Goal: Task Accomplishment & Management: Use online tool/utility

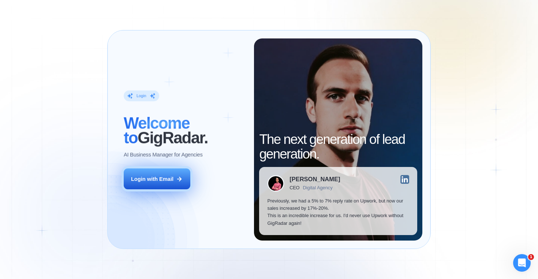
click at [178, 179] on icon at bounding box center [179, 179] width 4 height 4
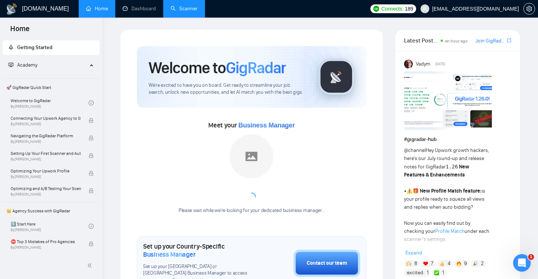
click at [178, 12] on link "Scanner" at bounding box center [183, 8] width 27 height 6
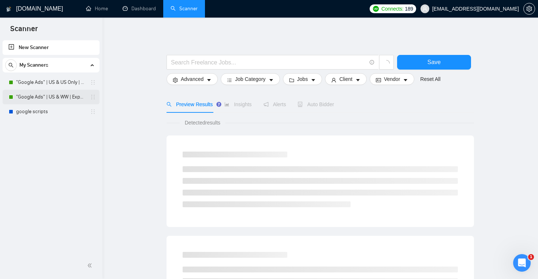
click at [60, 95] on link ""Google Ads" | US & WW | Expert" at bounding box center [50, 97] width 69 height 15
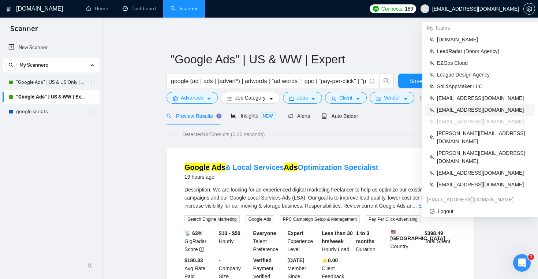
click at [482, 108] on span "[EMAIL_ADDRESS][DOMAIN_NAME]" at bounding box center [484, 110] width 94 height 8
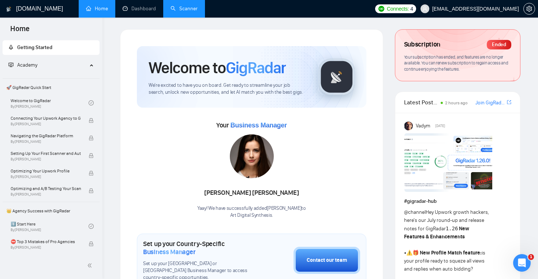
click at [182, 12] on link "Scanner" at bounding box center [183, 8] width 27 height 6
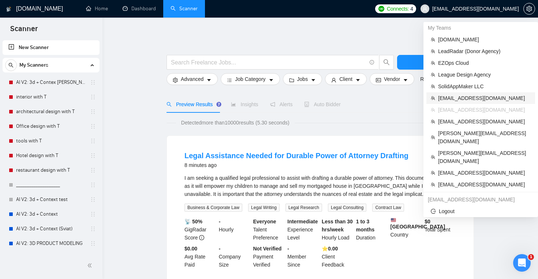
click at [471, 97] on span "[EMAIL_ADDRESS][DOMAIN_NAME]" at bounding box center [484, 98] width 93 height 8
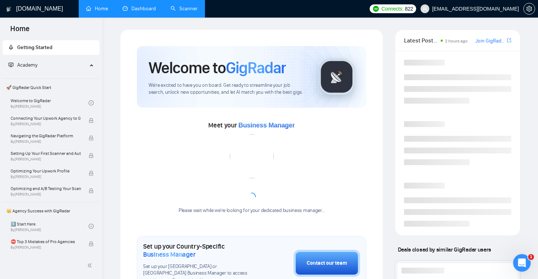
click at [138, 12] on link "Dashboard" at bounding box center [139, 8] width 33 height 6
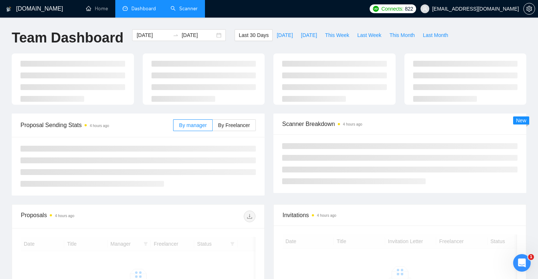
click at [205, 8] on ul "Home Dashboard Scanner" at bounding box center [221, 9] width 290 height 18
click at [188, 8] on link "Scanner" at bounding box center [183, 8] width 27 height 6
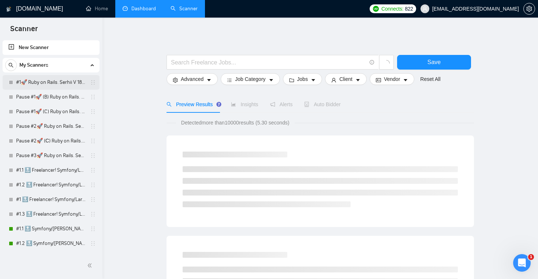
click at [56, 83] on link "#1🚀 Ruby on Rails. Serhii V 18/03" at bounding box center [50, 82] width 69 height 15
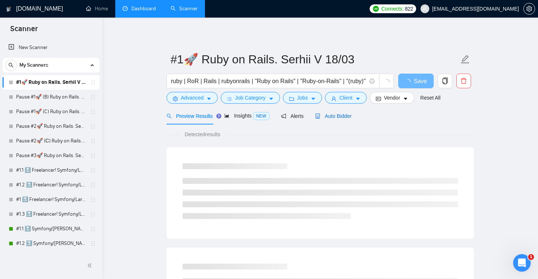
click at [335, 114] on span "Auto Bidder" at bounding box center [333, 116] width 36 height 6
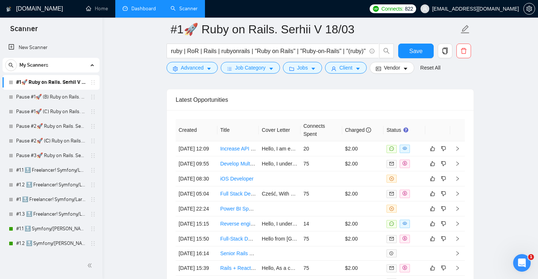
scroll to position [1934, 0]
click at [294, 156] on td "Hello, I am excited about the opportunity to work on optimizing your API respon…" at bounding box center [280, 149] width 42 height 15
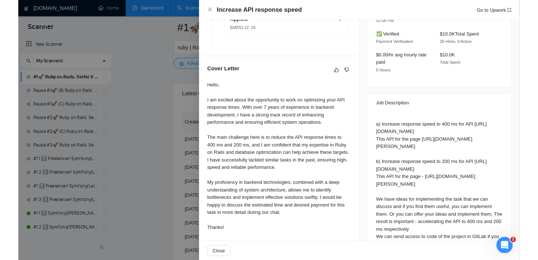
scroll to position [245, 0]
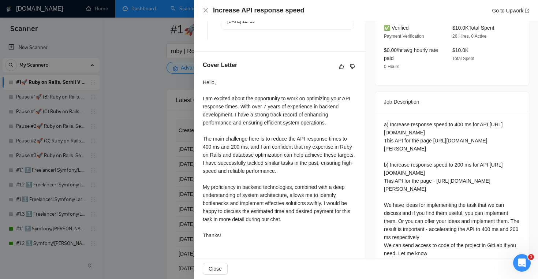
click at [131, 128] on div at bounding box center [269, 139] width 538 height 279
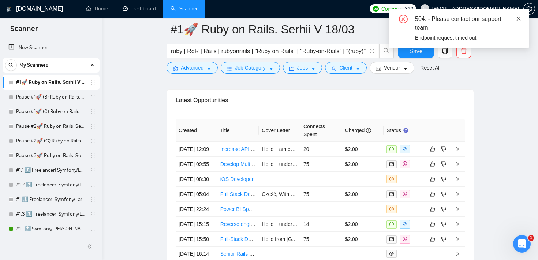
click at [518, 20] on icon "close" at bounding box center [518, 18] width 5 height 5
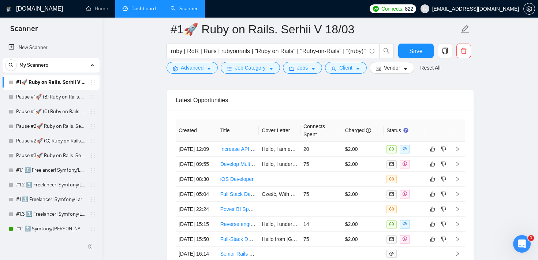
click at [153, 10] on link "Dashboard" at bounding box center [139, 8] width 33 height 6
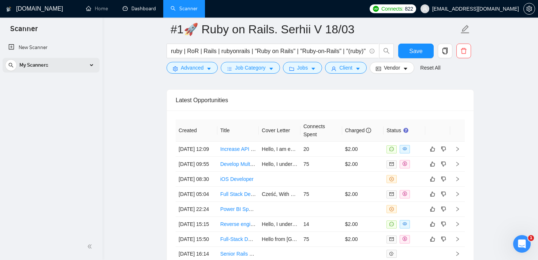
click at [55, 62] on div "My Scanners" at bounding box center [51, 65] width 92 height 15
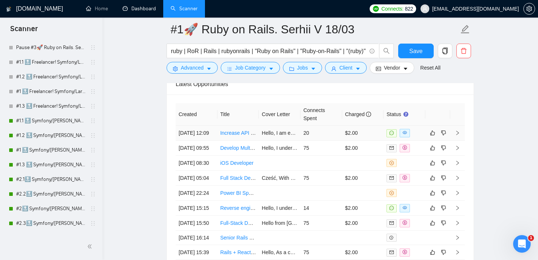
scroll to position [1925, 0]
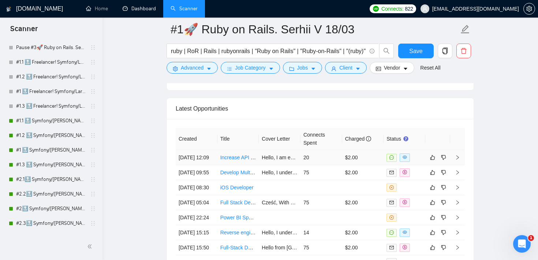
click at [320, 158] on td "20" at bounding box center [321, 157] width 42 height 15
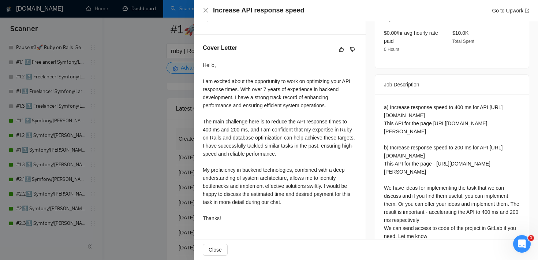
scroll to position [275, 0]
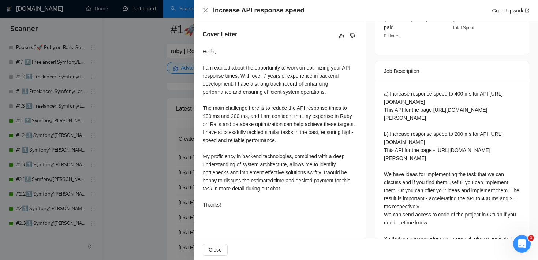
click at [174, 88] on div at bounding box center [269, 130] width 538 height 260
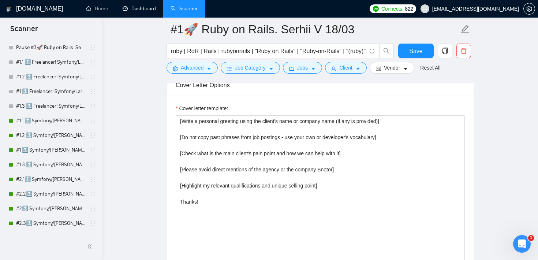
scroll to position [920, 0]
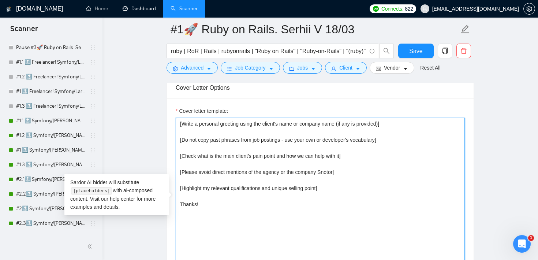
click at [211, 208] on textarea "[Write a personal greeting using the client's name or company name (if any is p…" at bounding box center [320, 200] width 289 height 165
drag, startPoint x: 213, startPoint y: 205, endPoint x: 177, endPoint y: 204, distance: 35.9
click at [177, 204] on textarea "[Write a personal greeting using the client's name or company name (if any is p…" at bounding box center [320, 200] width 289 height 165
click at [309, 223] on textarea "[Write a personal greeting using the client's name or company name (if any is p…" at bounding box center [320, 200] width 289 height 165
drag, startPoint x: 331, startPoint y: 186, endPoint x: 168, endPoint y: 123, distance: 174.9
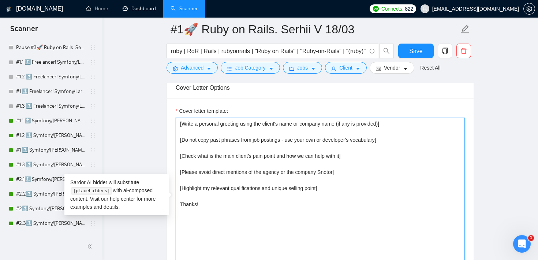
click at [168, 123] on div "Cover letter template: [Write a personal greeting using the client's name or co…" at bounding box center [320, 199] width 307 height 202
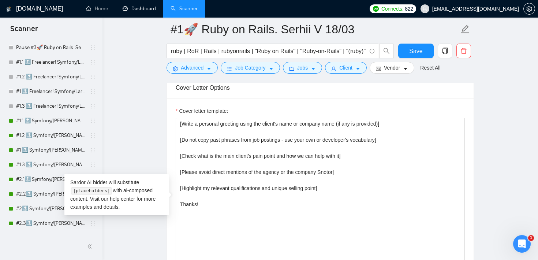
click at [157, 133] on main "#1🚀 Ruby on Rails. Serhii V 18/03 ruby | RoR | Rails | rubyonrails | "Ruby on R…" at bounding box center [320, 219] width 412 height 2218
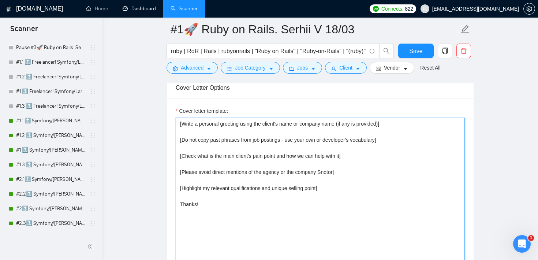
click at [383, 198] on textarea "[Write a personal greeting using the client's name or company name (if any is p…" at bounding box center [320, 200] width 289 height 165
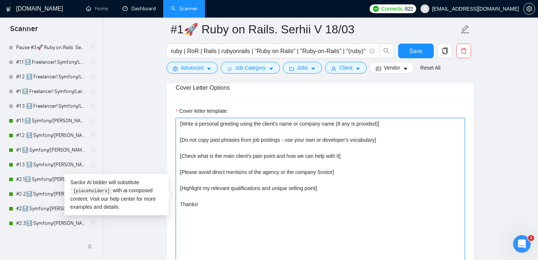
click at [229, 127] on textarea "[Write a personal greeting using the client's name or company name (if any is p…" at bounding box center [320, 200] width 289 height 165
drag, startPoint x: 201, startPoint y: 173, endPoint x: 339, endPoint y: 174, distance: 138.6
click at [339, 174] on textarea "[Write a personal greeting using the client's name or company name (if any is p…" at bounding box center [320, 200] width 289 height 165
click at [375, 185] on textarea "[Write a personal greeting using the client's name or company name (if any is p…" at bounding box center [320, 200] width 289 height 165
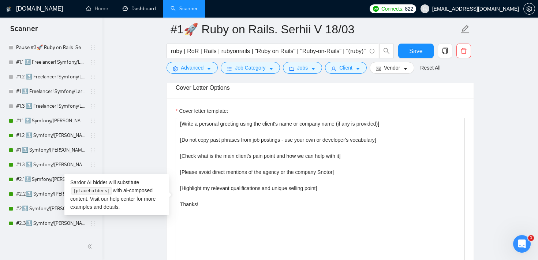
click at [504, 159] on main "#1🚀 Ruby on Rails. Serhii V 18/03 ruby | RoR | Rails | rubyonrails | "Ruby on R…" at bounding box center [320, 219] width 412 height 2218
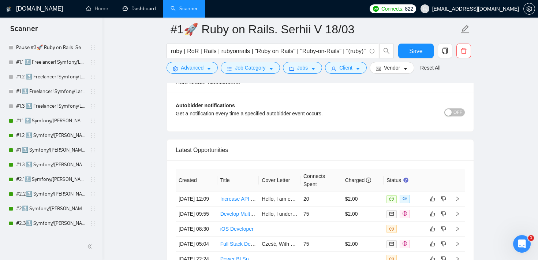
scroll to position [1983, 0]
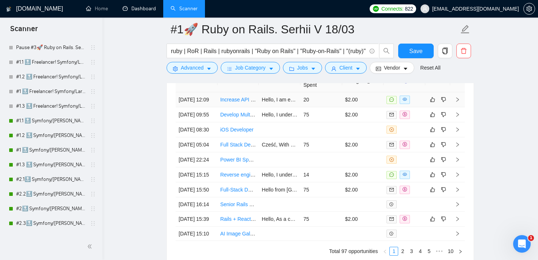
click at [325, 104] on td "20" at bounding box center [321, 99] width 42 height 15
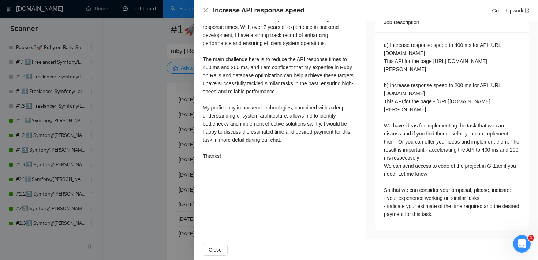
scroll to position [331, 0]
drag, startPoint x: 385, startPoint y: 198, endPoint x: 490, endPoint y: 196, distance: 104.6
click at [490, 196] on div "a) Increase ​​response speed to 400 ms for API https://cp.dev.interpreters.trav…" at bounding box center [452, 129] width 136 height 177
click at [442, 217] on div "a) Increase ​​response speed to 400 ms for API https://cp.dev.interpreters.trav…" at bounding box center [452, 129] width 136 height 177
drag, startPoint x: 386, startPoint y: 206, endPoint x: 463, endPoint y: 213, distance: 76.8
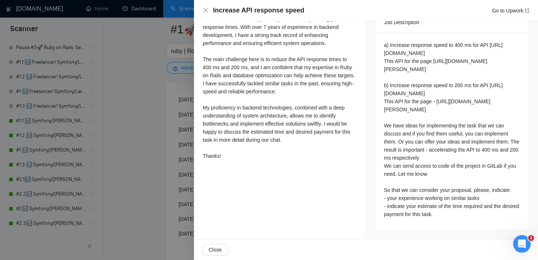
click at [463, 213] on div "a) Increase ​​response speed to 400 ms for API https://cp.dev.interpreters.trav…" at bounding box center [452, 129] width 136 height 177
drag, startPoint x: 457, startPoint y: 215, endPoint x: 387, endPoint y: 208, distance: 69.8
click at [387, 208] on div "a) Increase ​​response speed to 400 ms for API https://cp.dev.interpreters.trav…" at bounding box center [452, 129] width 136 height 177
click at [473, 220] on div "a) Increase ​​response speed to 400 ms for API https://cp.dev.interpreters.trav…" at bounding box center [452, 131] width 154 height 198
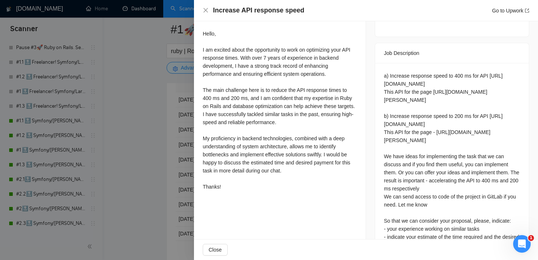
scroll to position [293, 0]
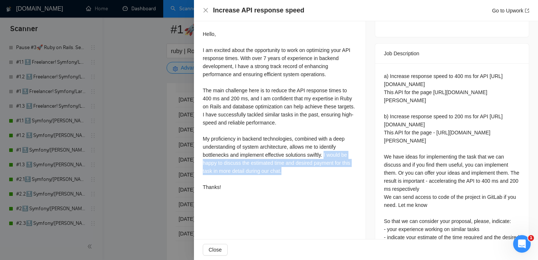
drag, startPoint x: 330, startPoint y: 153, endPoint x: 348, endPoint y: 169, distance: 24.9
click at [348, 169] on div "Hello, I am excited about the opportunity to work on optimizing your API respon…" at bounding box center [280, 110] width 154 height 161
click at [286, 188] on div "Hello, I am excited about the opportunity to work on optimizing your API respon…" at bounding box center [280, 110] width 154 height 161
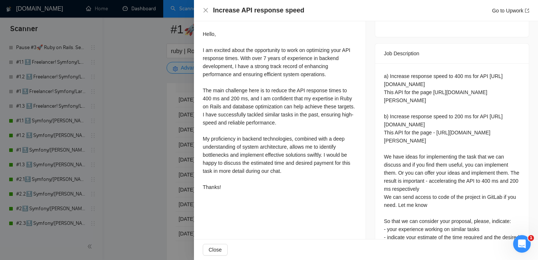
click at [159, 99] on div at bounding box center [269, 130] width 538 height 260
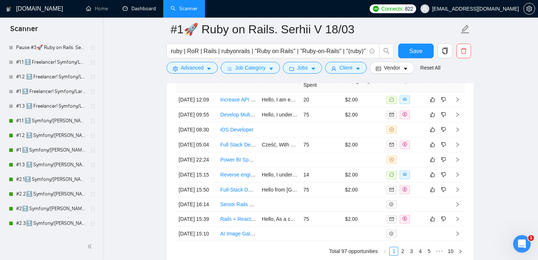
click at [305, 69] on span "Jobs" at bounding box center [302, 68] width 11 height 8
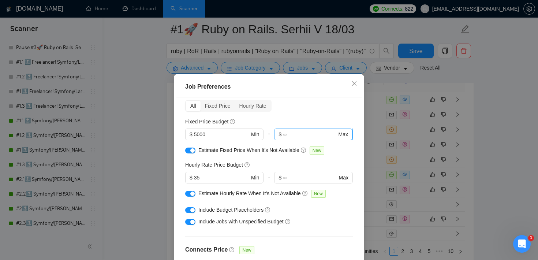
scroll to position [32, 0]
click at [355, 84] on icon "close" at bounding box center [354, 83] width 6 height 6
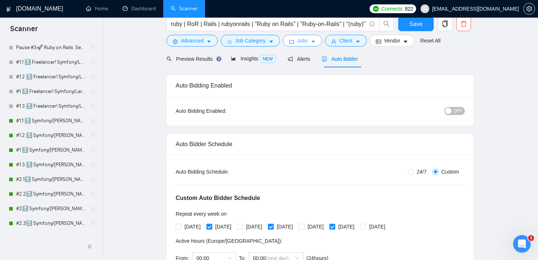
scroll to position [0, 0]
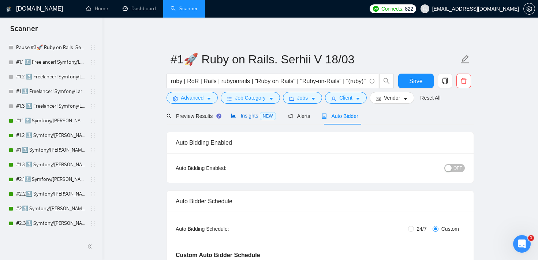
click at [251, 118] on span "Insights NEW" at bounding box center [253, 116] width 45 height 6
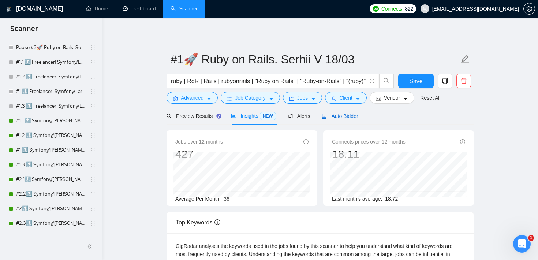
click at [340, 118] on span "Auto Bidder" at bounding box center [340, 116] width 36 height 6
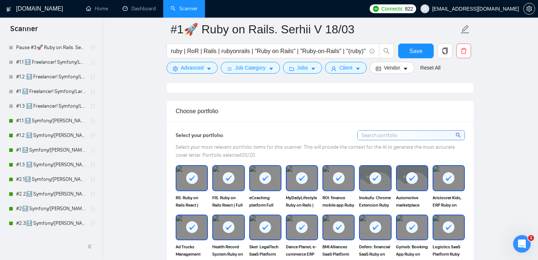
scroll to position [720, 0]
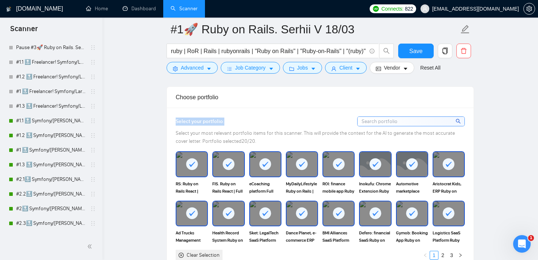
drag, startPoint x: 224, startPoint y: 119, endPoint x: 166, endPoint y: 117, distance: 57.8
drag, startPoint x: 243, startPoint y: 142, endPoint x: 189, endPoint y: 143, distance: 53.8
click at [189, 143] on span "Select your most relevant portfolio items for this scanner. This will provide t…" at bounding box center [315, 137] width 279 height 14
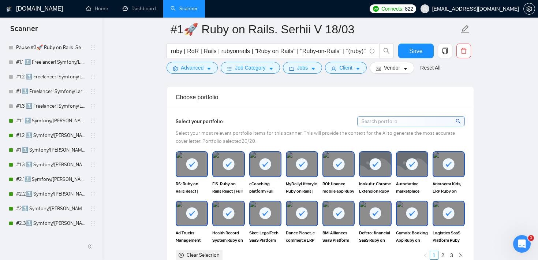
click at [266, 137] on div "Select your most relevant portfolio items for this scanner. This will provide t…" at bounding box center [320, 137] width 289 height 16
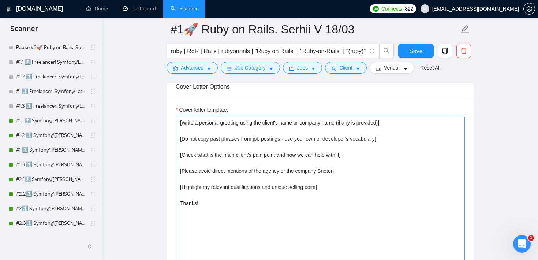
scroll to position [914, 0]
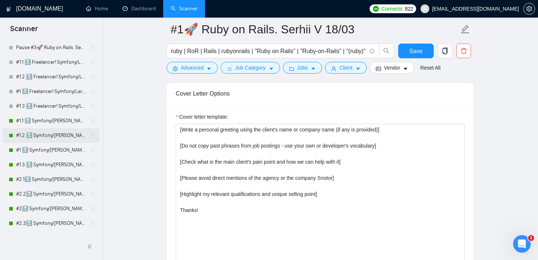
click at [49, 134] on link "#1.2 🔝 Symfony/Laravel Vasyl K. (Viktoriia)" at bounding box center [50, 135] width 69 height 15
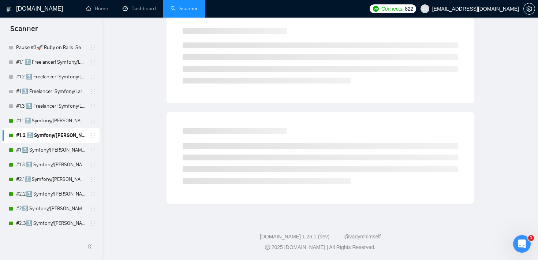
scroll to position [7, 0]
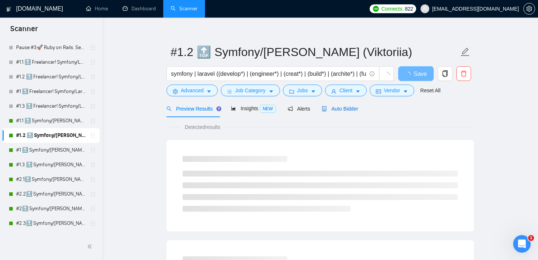
click at [339, 108] on span "Auto Bidder" at bounding box center [340, 109] width 36 height 6
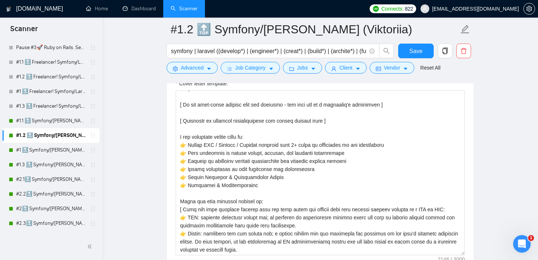
scroll to position [9, 0]
click at [481, 116] on main "#1.2 🔝 Symfony/Laravel Vasyl K. (Viktoriia) symfony | laravel ((develop*) | (en…" at bounding box center [320, 233] width 412 height 2142
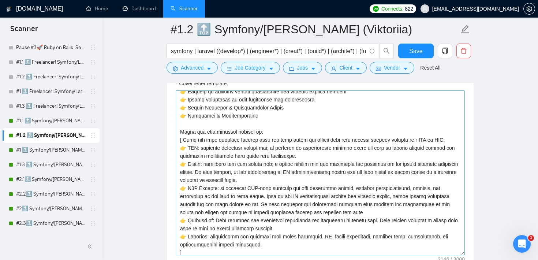
scroll to position [78, 0]
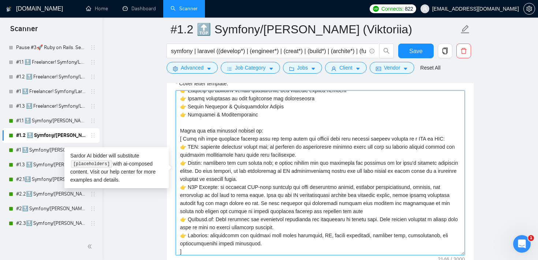
drag, startPoint x: 182, startPoint y: 139, endPoint x: 451, endPoint y: 136, distance: 269.6
click at [451, 136] on textarea "Cover letter template:" at bounding box center [320, 172] width 289 height 165
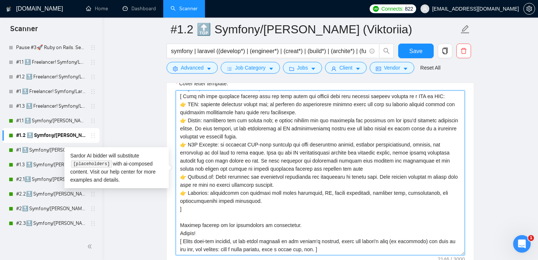
scroll to position [128, 0]
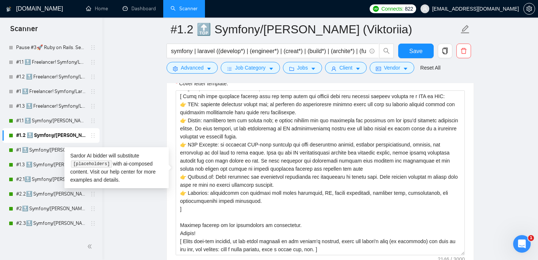
click at [508, 110] on main "#1.2 🔝 Symfony/Laravel Vasyl K. (Viktoriia) symfony | laravel ((develop*) | (en…" at bounding box center [320, 233] width 412 height 2142
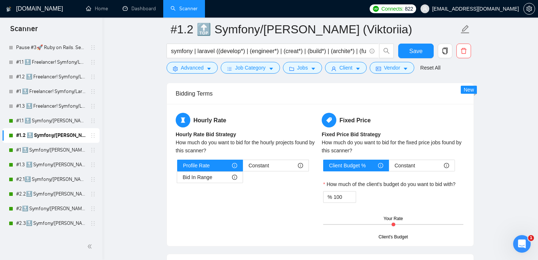
scroll to position [1172, 0]
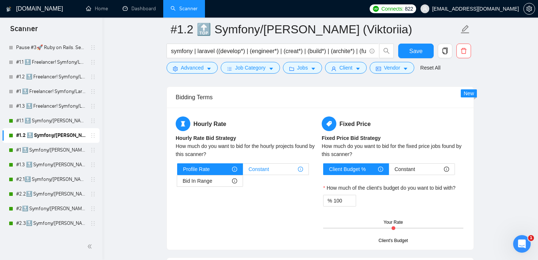
click at [262, 170] on span "Constant" at bounding box center [258, 169] width 20 height 11
click at [243, 171] on input "Constant" at bounding box center [243, 171] width 0 height 0
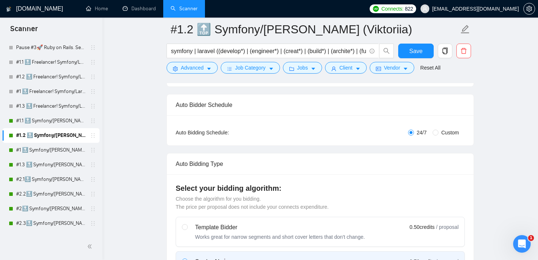
scroll to position [54, 0]
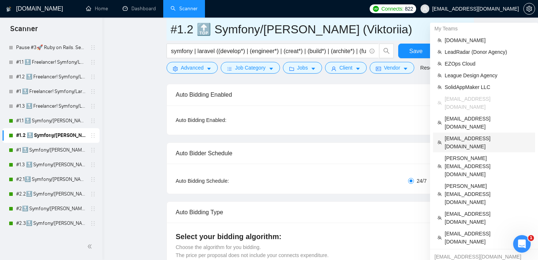
click at [480, 134] on span "[EMAIL_ADDRESS][DOMAIN_NAME]" at bounding box center [487, 142] width 86 height 16
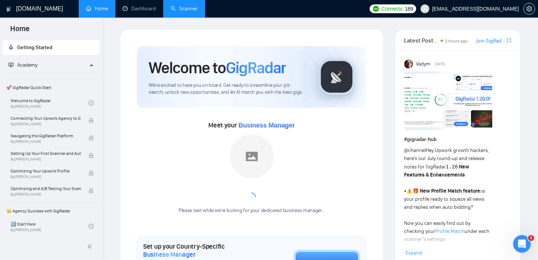
click at [187, 5] on link "Scanner" at bounding box center [183, 8] width 27 height 6
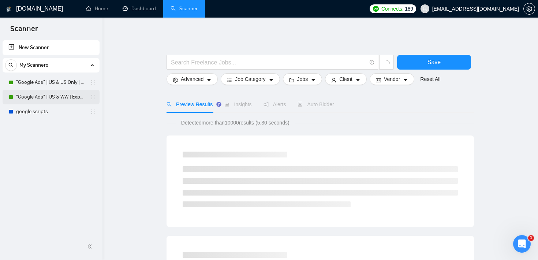
click at [60, 94] on link ""Google Ads" | US & WW | Expert" at bounding box center [50, 97] width 69 height 15
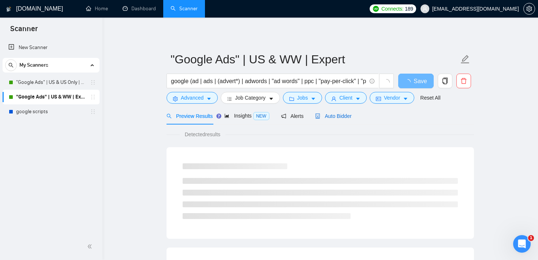
click at [342, 116] on span "Auto Bidder" at bounding box center [333, 116] width 36 height 6
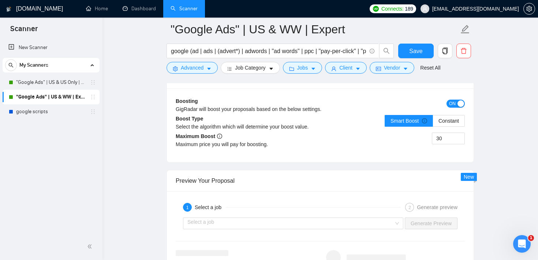
scroll to position [1329, 0]
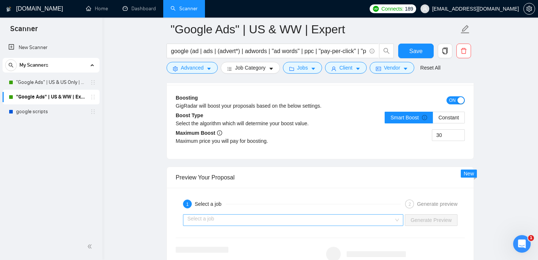
click at [258, 214] on input "search" at bounding box center [290, 219] width 206 height 11
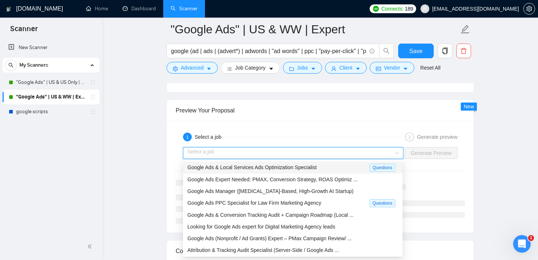
scroll to position [1396, 0]
click at [319, 113] on div "Preview Your Proposal" at bounding box center [320, 109] width 289 height 21
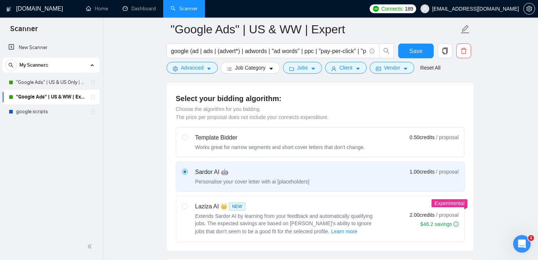
scroll to position [205, 0]
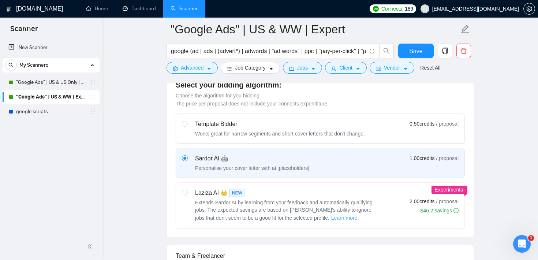
click at [339, 219] on span "Learn more" at bounding box center [344, 218] width 26 height 8
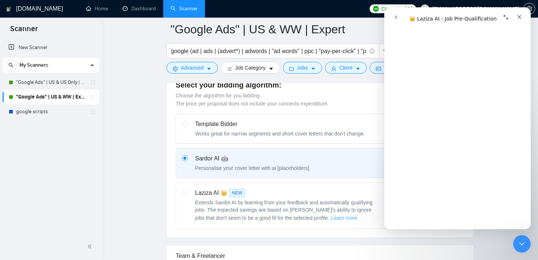
scroll to position [226, 0]
click at [200, 71] on span "Advanced" at bounding box center [192, 68] width 23 height 8
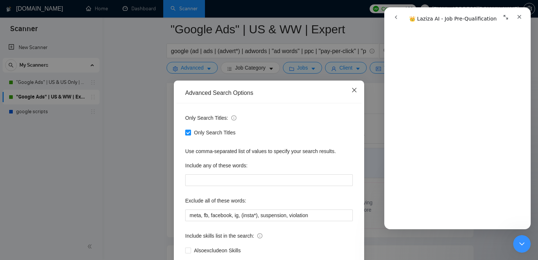
click at [359, 91] on span "Close" at bounding box center [354, 90] width 20 height 20
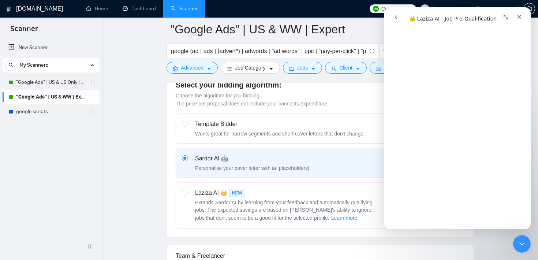
click at [524, 241] on icon "Close Intercom Messenger" at bounding box center [520, 242] width 9 height 9
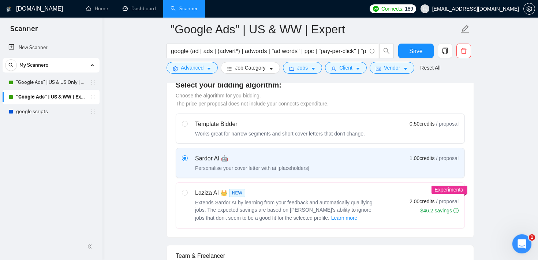
scroll to position [0, 0]
click at [168, 128] on div "Select your bidding algorithm: Choose the algorithm for you bidding. The price …" at bounding box center [320, 154] width 307 height 166
click at [300, 67] on span "Jobs" at bounding box center [302, 68] width 11 height 8
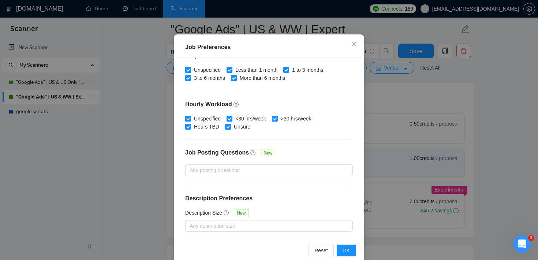
scroll to position [52, 0]
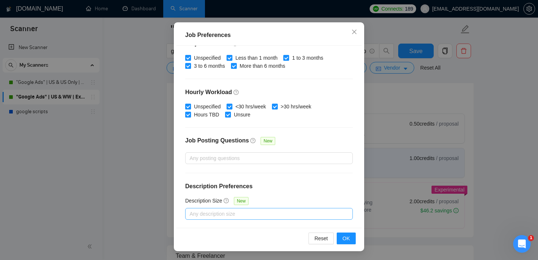
click at [238, 213] on div at bounding box center [265, 213] width 157 height 9
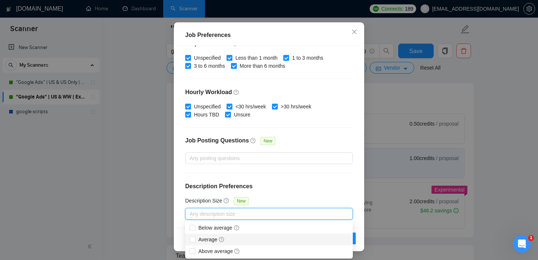
click at [481, 134] on div "Job Preferences Budget Project Type All Fixed Price Hourly Rate Fixed Price Bud…" at bounding box center [269, 130] width 538 height 260
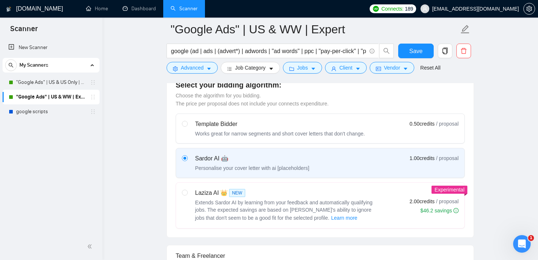
scroll to position [22, 0]
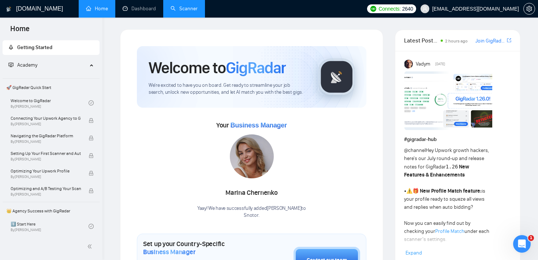
click at [180, 10] on link "Scanner" at bounding box center [183, 8] width 27 height 6
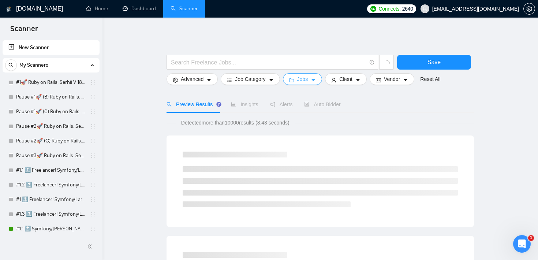
click at [307, 80] on span "Jobs" at bounding box center [302, 79] width 11 height 8
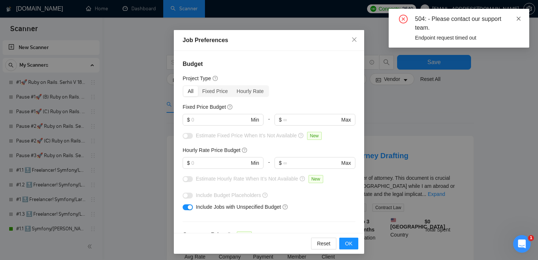
click at [518, 17] on icon "close" at bounding box center [518, 18] width 5 height 5
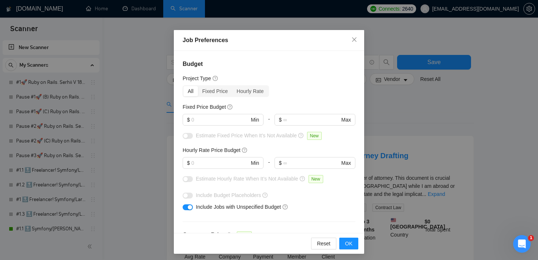
click at [130, 82] on div "Job Preferences Budget Project Type All Fixed Price Hourly Rate Fixed Price Bud…" at bounding box center [269, 130] width 538 height 260
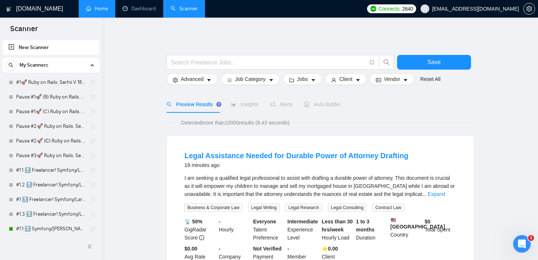
click at [95, 8] on link "Home" at bounding box center [97, 8] width 22 height 6
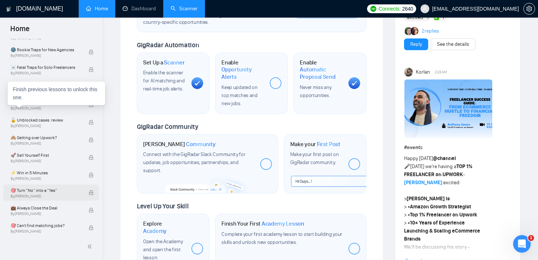
scroll to position [203, 0]
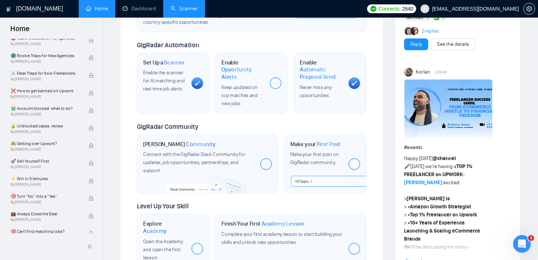
click at [195, 12] on link "Scanner" at bounding box center [183, 8] width 27 height 6
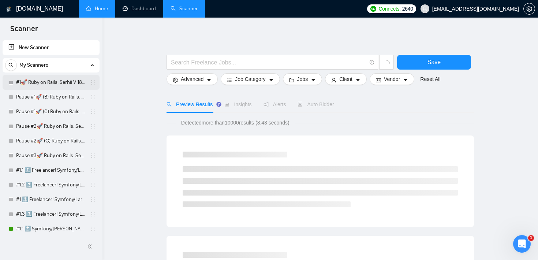
click at [72, 80] on link "#1🚀 Ruby on Rails. Serhii V 18/03" at bounding box center [50, 82] width 69 height 15
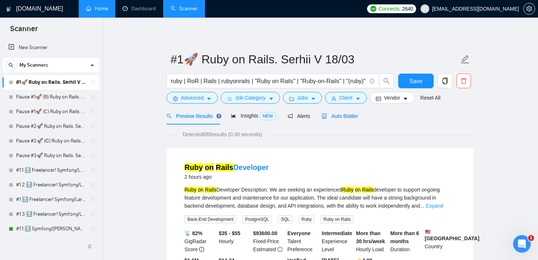
click at [344, 115] on span "Auto Bidder" at bounding box center [340, 116] width 36 height 6
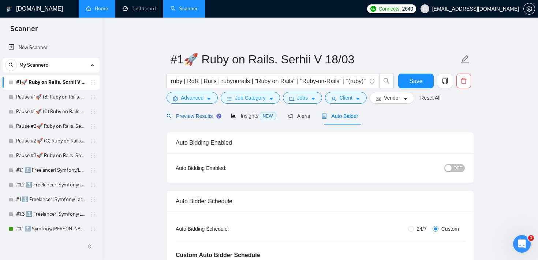
click at [185, 114] on span "Preview Results" at bounding box center [192, 116] width 53 height 6
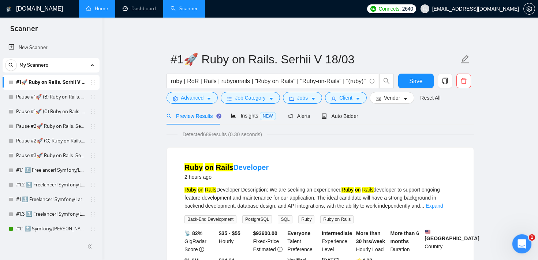
click at [524, 235] on div "Open Intercom Messenger" at bounding box center [520, 242] width 24 height 24
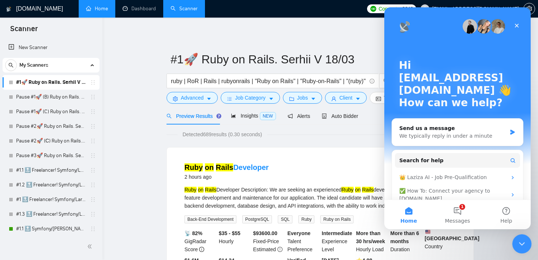
click at [521, 236] on div "Close Intercom Messenger" at bounding box center [521, 243] width 18 height 18
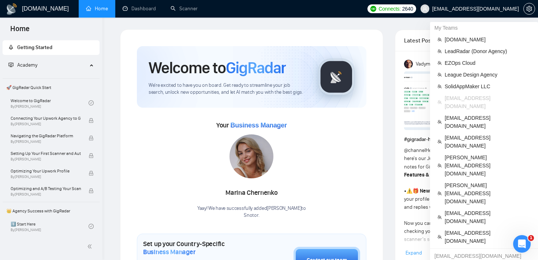
click at [482, 99] on span "[EMAIL_ADDRESS][DOMAIN_NAME]" at bounding box center [487, 102] width 86 height 16
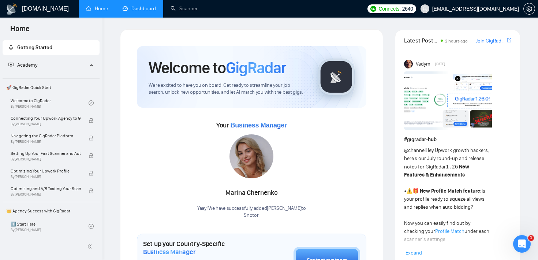
click at [133, 10] on link "Dashboard" at bounding box center [139, 8] width 33 height 6
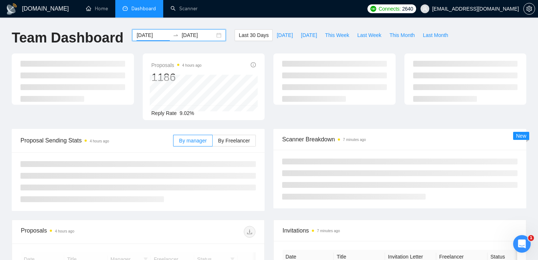
click at [156, 33] on input "[DATE]" at bounding box center [152, 35] width 33 height 8
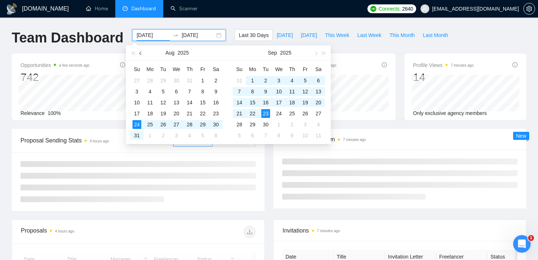
click at [143, 54] on button "button" at bounding box center [141, 52] width 8 height 15
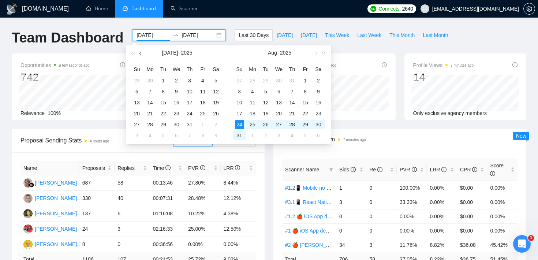
click at [143, 54] on button "button" at bounding box center [141, 52] width 8 height 15
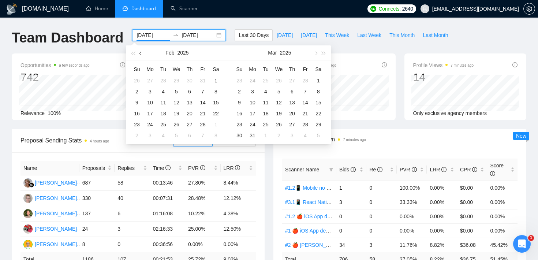
click at [143, 54] on button "button" at bounding box center [141, 52] width 8 height 15
type input "[DATE]"
click at [176, 80] on div "1" at bounding box center [176, 80] width 9 height 9
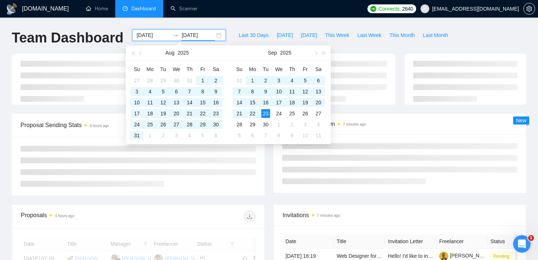
click at [99, 28] on div "[DOMAIN_NAME] Home Dashboard Scanner Connects: 2640 [PERSON_NAME][EMAIL_ADDRESS…" at bounding box center [269, 251] width 538 height 503
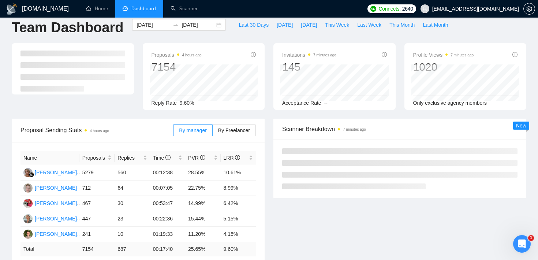
scroll to position [11, 0]
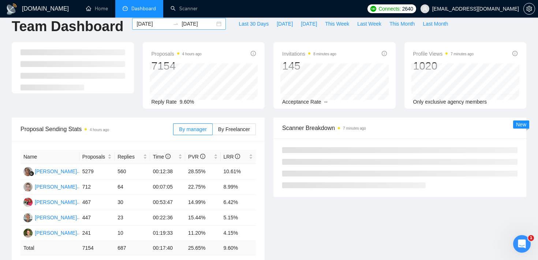
click at [173, 21] on icon "swap-right" at bounding box center [176, 24] width 6 height 6
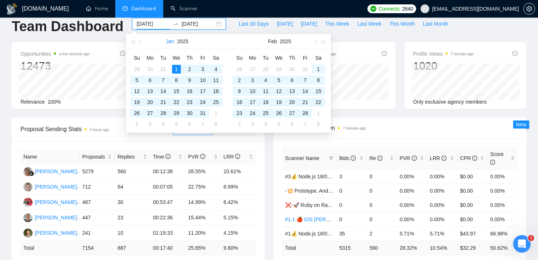
scroll to position [3, 0]
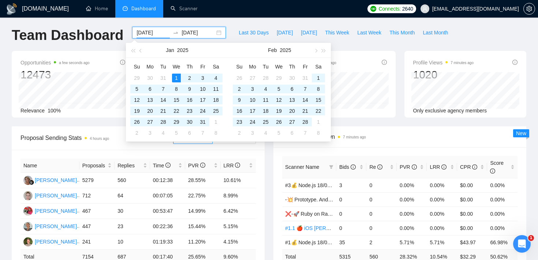
click at [194, 32] on input "[DATE]" at bounding box center [197, 33] width 33 height 8
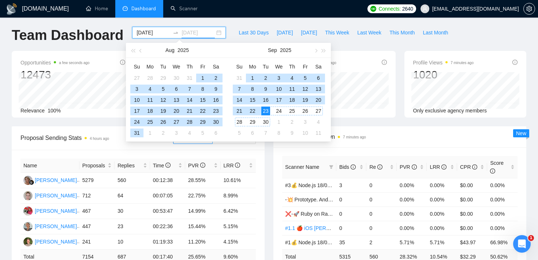
type input "[DATE]"
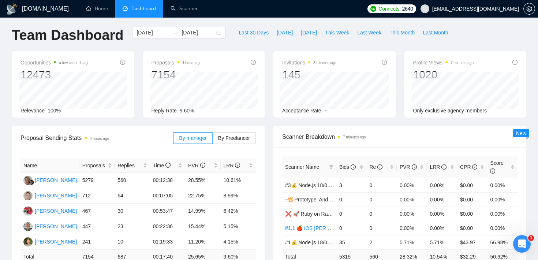
click at [270, 167] on div "Scanner Breakdown 7 minutes ago Scanner Name Bids Re PVR LRR CPR Score #3💰 Node…" at bounding box center [400, 206] width 262 height 161
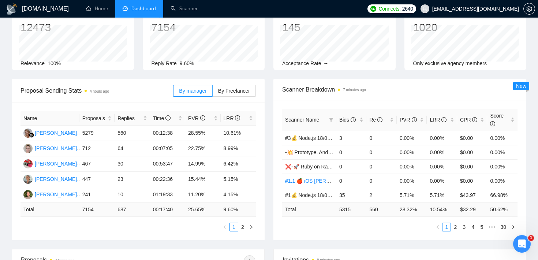
scroll to position [49, 0]
drag, startPoint x: 115, startPoint y: 210, endPoint x: 136, endPoint y: 210, distance: 20.9
click at [136, 210] on td "687" at bounding box center [131, 210] width 35 height 14
click at [267, 135] on div "Proposal Sending Stats 4 hours ago By manager By Freelancer Name Proposals Repl…" at bounding box center [138, 160] width 262 height 161
drag, startPoint x: 98, startPoint y: 135, endPoint x: 82, endPoint y: 134, distance: 16.2
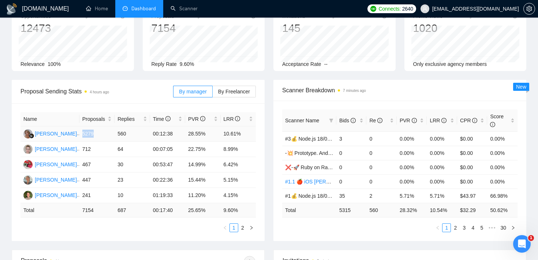
click at [82, 134] on td "5279" at bounding box center [96, 133] width 35 height 15
click at [273, 87] on div "Scanner Breakdown 7 minutes ago Scanner Name Bids Re PVR LRR CPR Score #3💰 Node…" at bounding box center [400, 160] width 262 height 161
drag, startPoint x: 97, startPoint y: 134, endPoint x: 80, endPoint y: 132, distance: 16.2
click at [80, 132] on td "5279" at bounding box center [96, 133] width 35 height 15
click at [268, 72] on div "Opportunities a minute ago 12473 Relevance 100% Proposals 4 hours ago 7154 Repl…" at bounding box center [268, 41] width 523 height 75
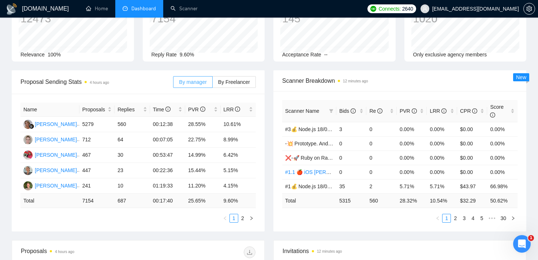
scroll to position [61, 0]
